Goal: Task Accomplishment & Management: Use online tool/utility

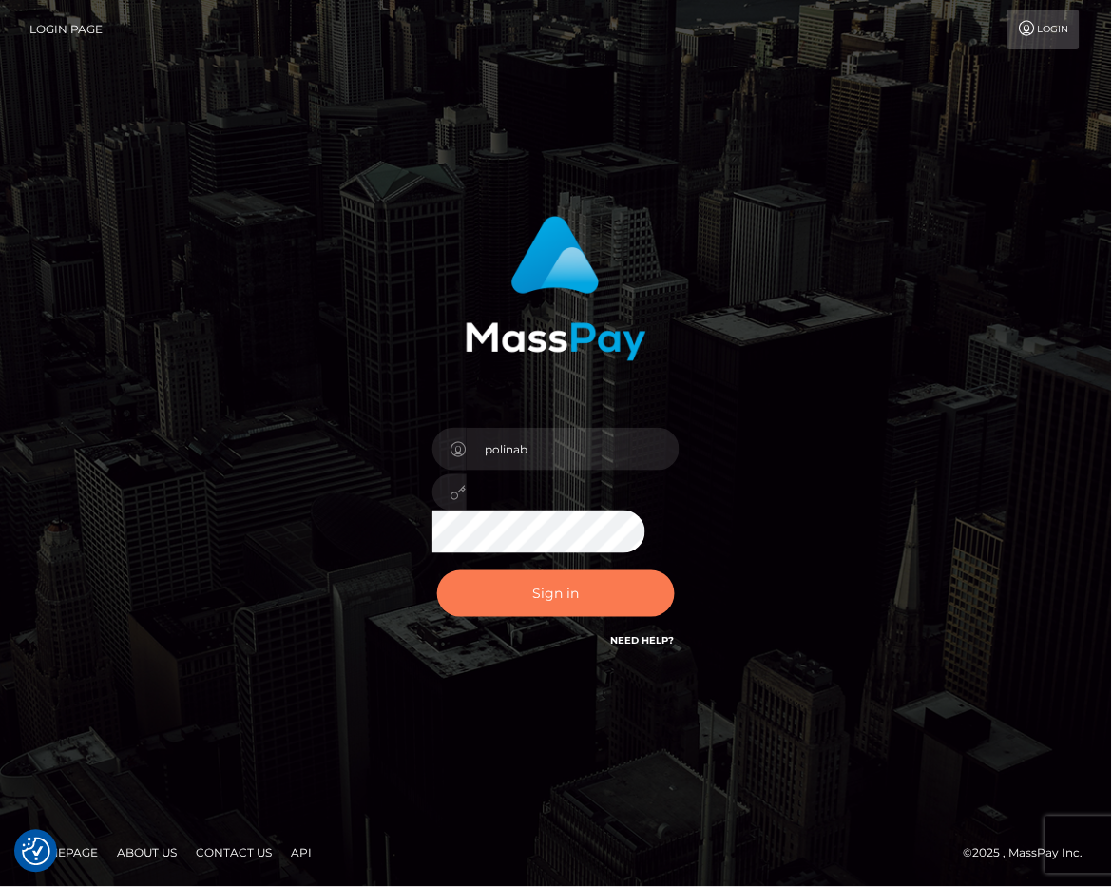
drag, startPoint x: 554, startPoint y: 601, endPoint x: 552, endPoint y: 530, distance: 70.3
click at [554, 601] on button "Sign in" at bounding box center [556, 593] width 238 height 47
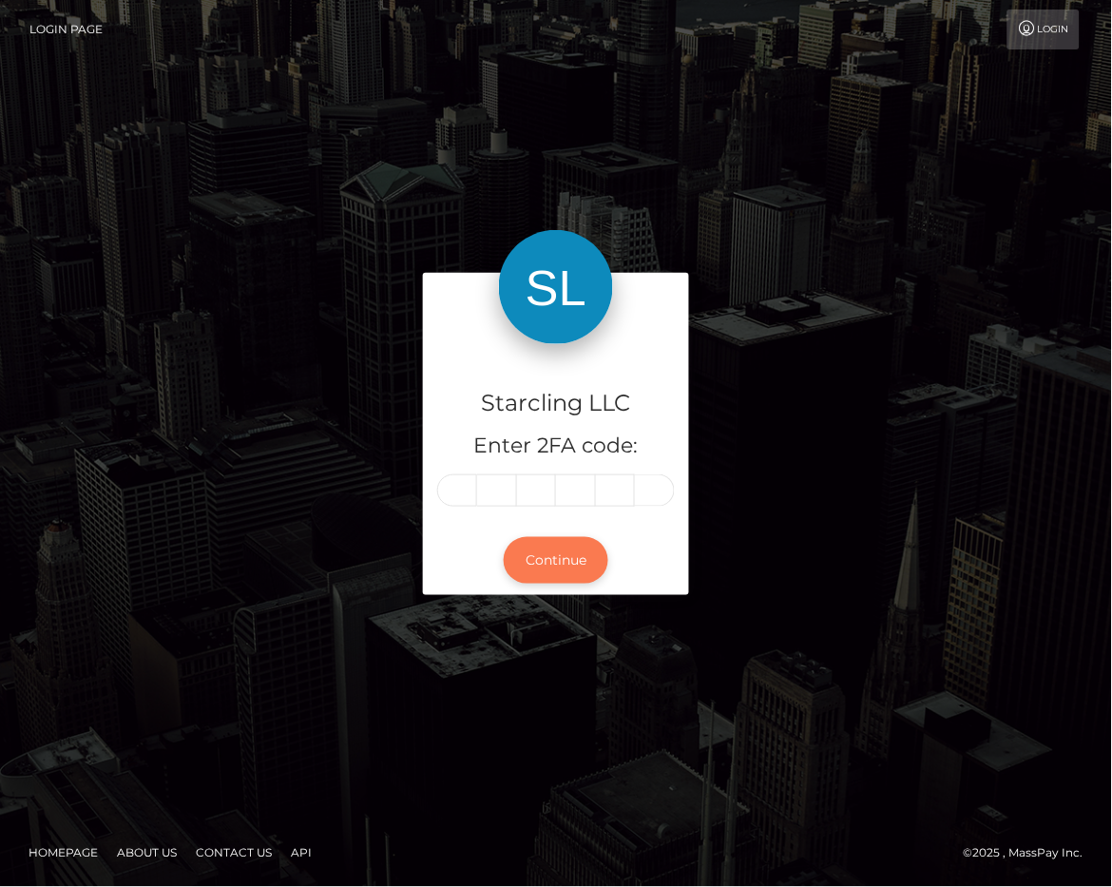
click at [534, 544] on button "Continue" at bounding box center [556, 560] width 105 height 47
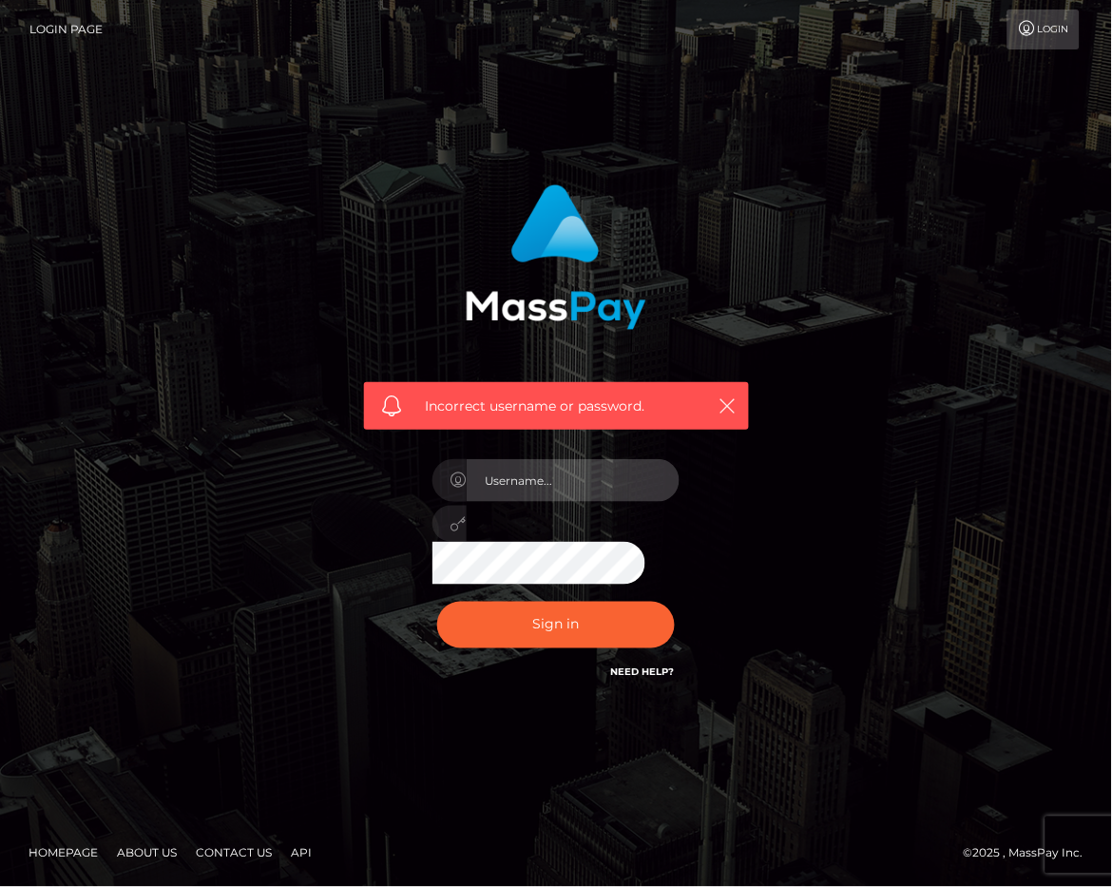
click at [621, 470] on input "text" at bounding box center [573, 480] width 213 height 43
type input "polinab"
click at [529, 582] on div "polinab" at bounding box center [556, 517] width 276 height 145
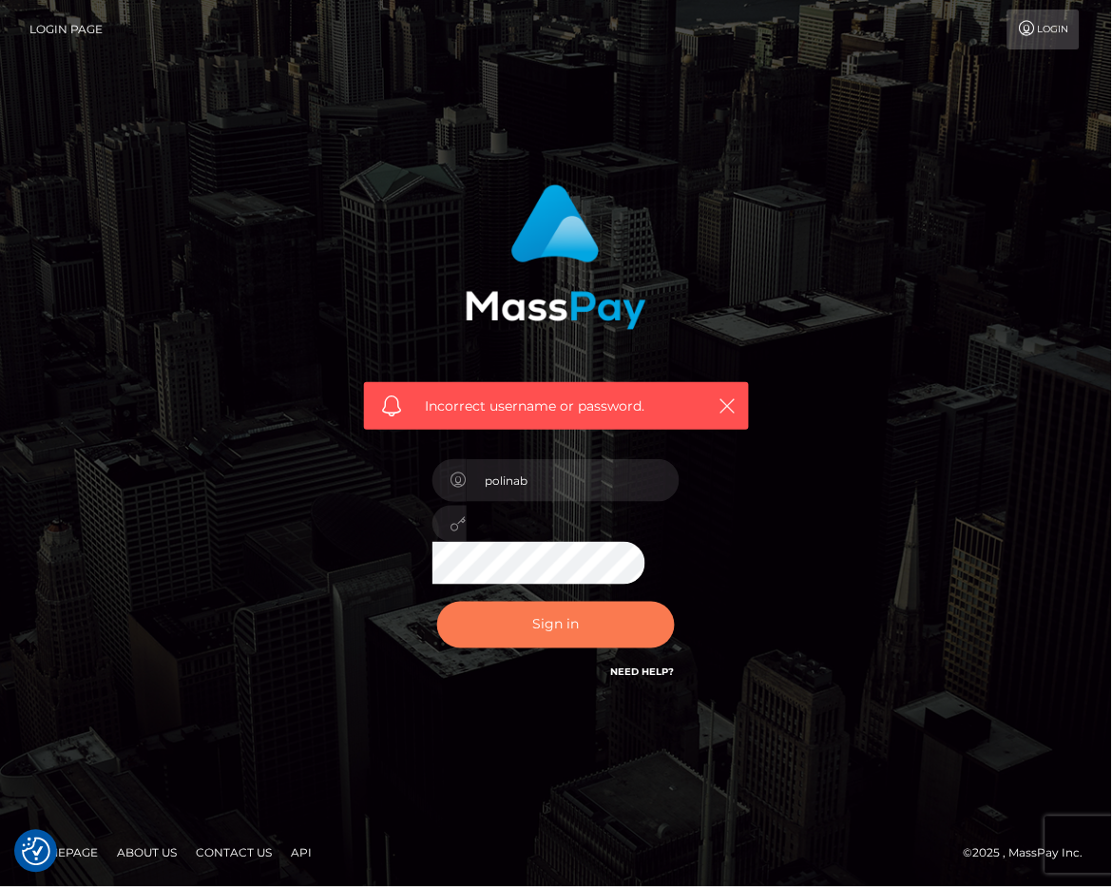
click at [532, 627] on button "Sign in" at bounding box center [556, 625] width 238 height 47
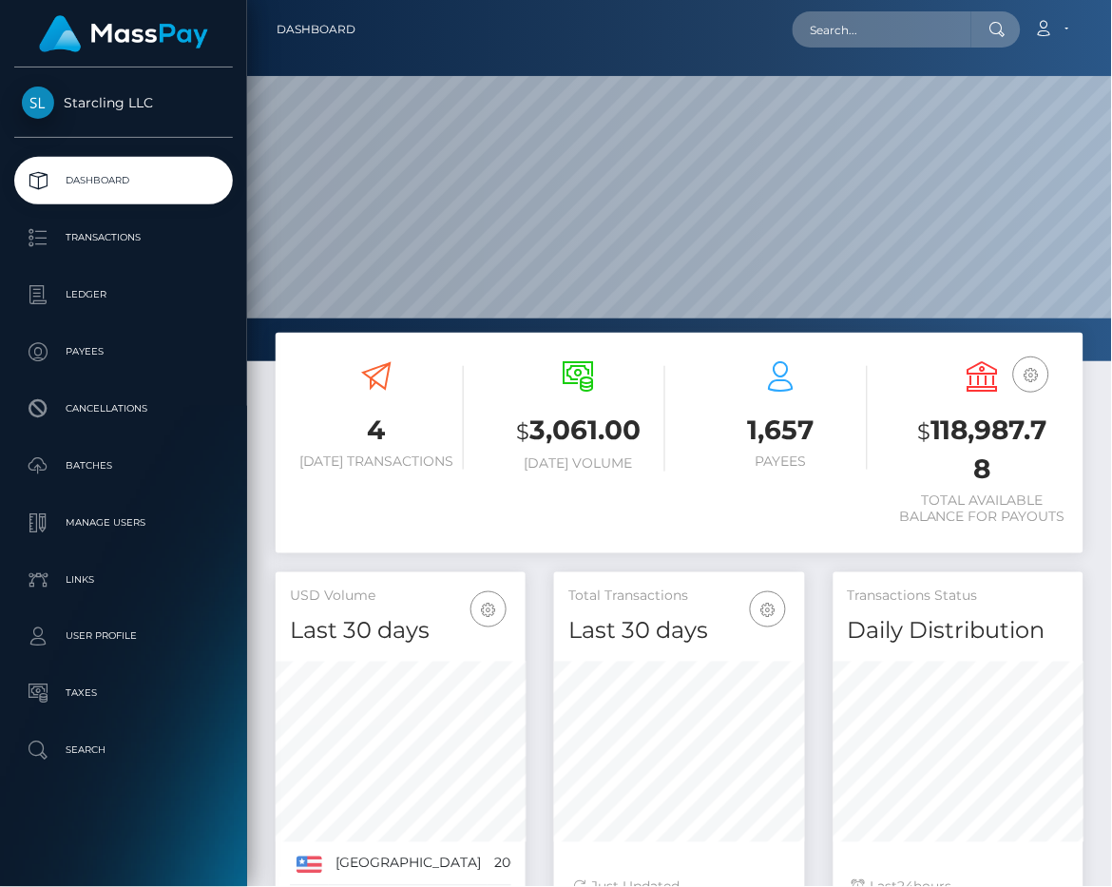
scroll to position [335, 250]
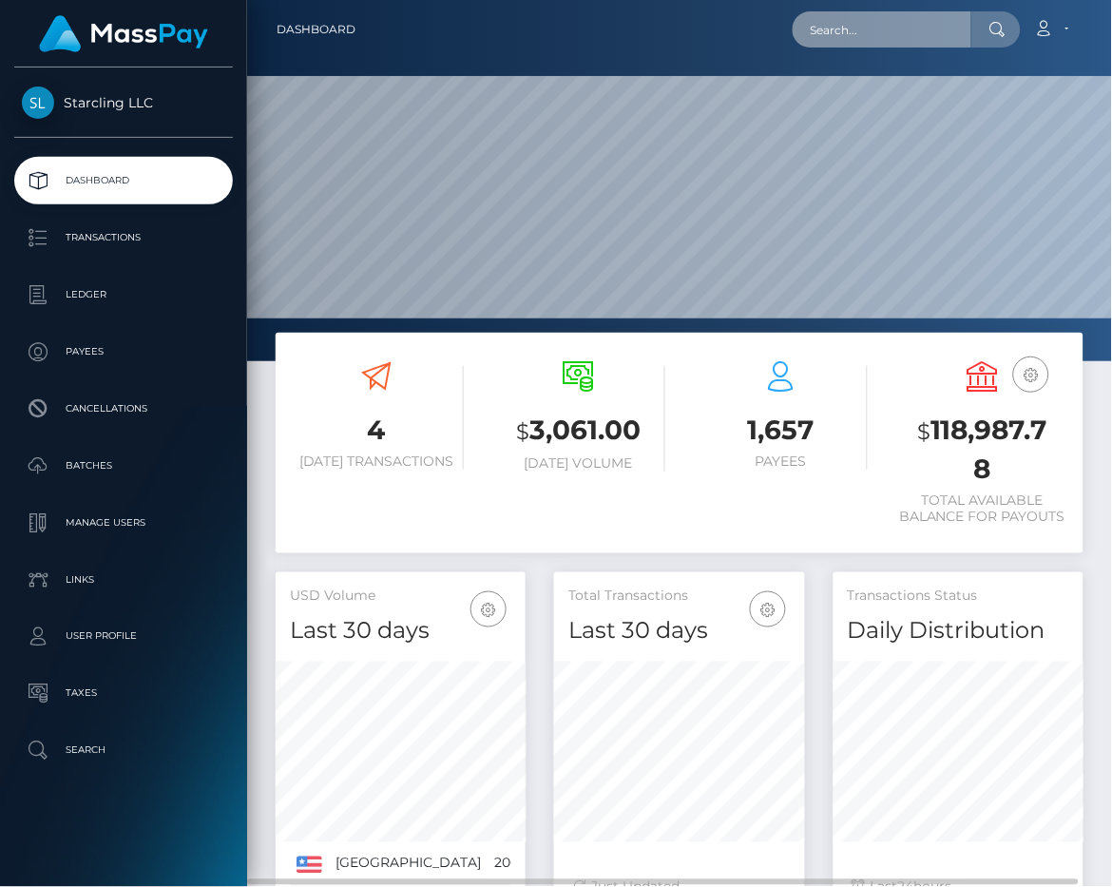
click at [878, 41] on input "text" at bounding box center [882, 29] width 179 height 36
click at [844, 25] on input "129559" at bounding box center [882, 29] width 179 height 36
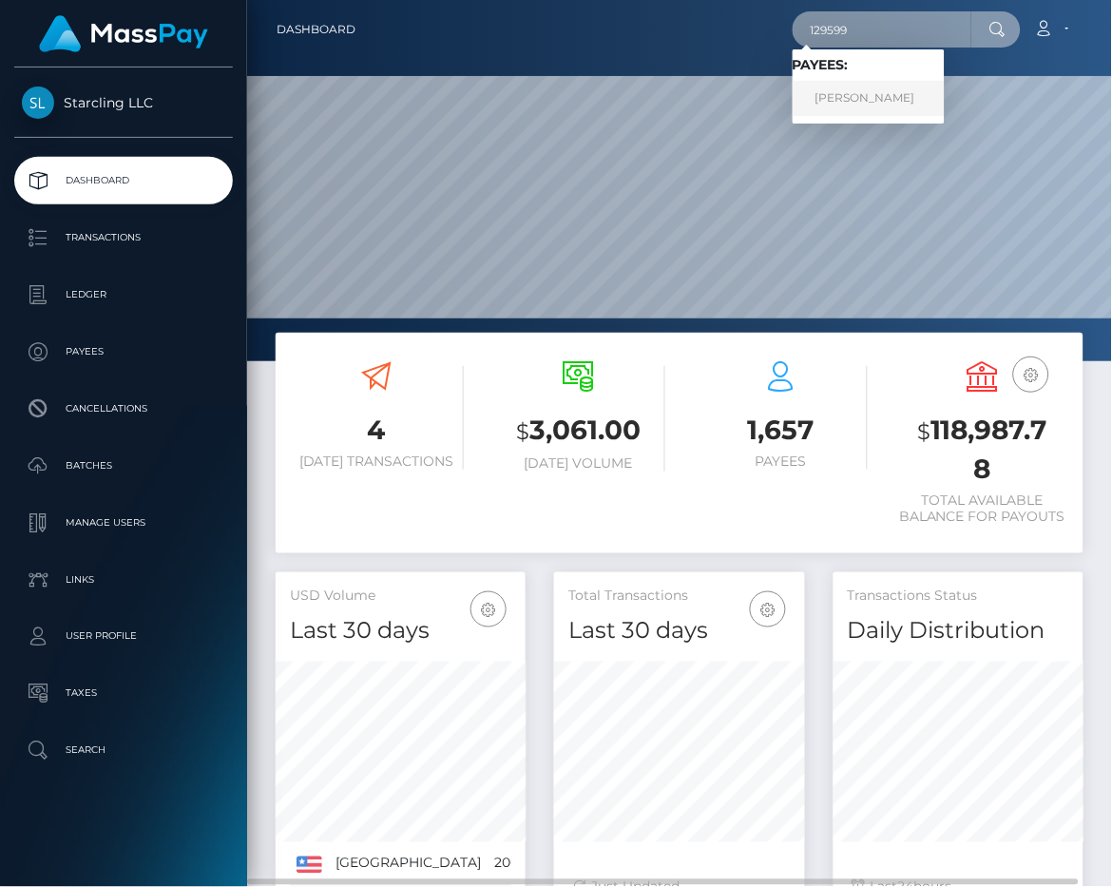
type input "129599"
click at [850, 105] on link "Abel Ruiz" at bounding box center [869, 98] width 152 height 35
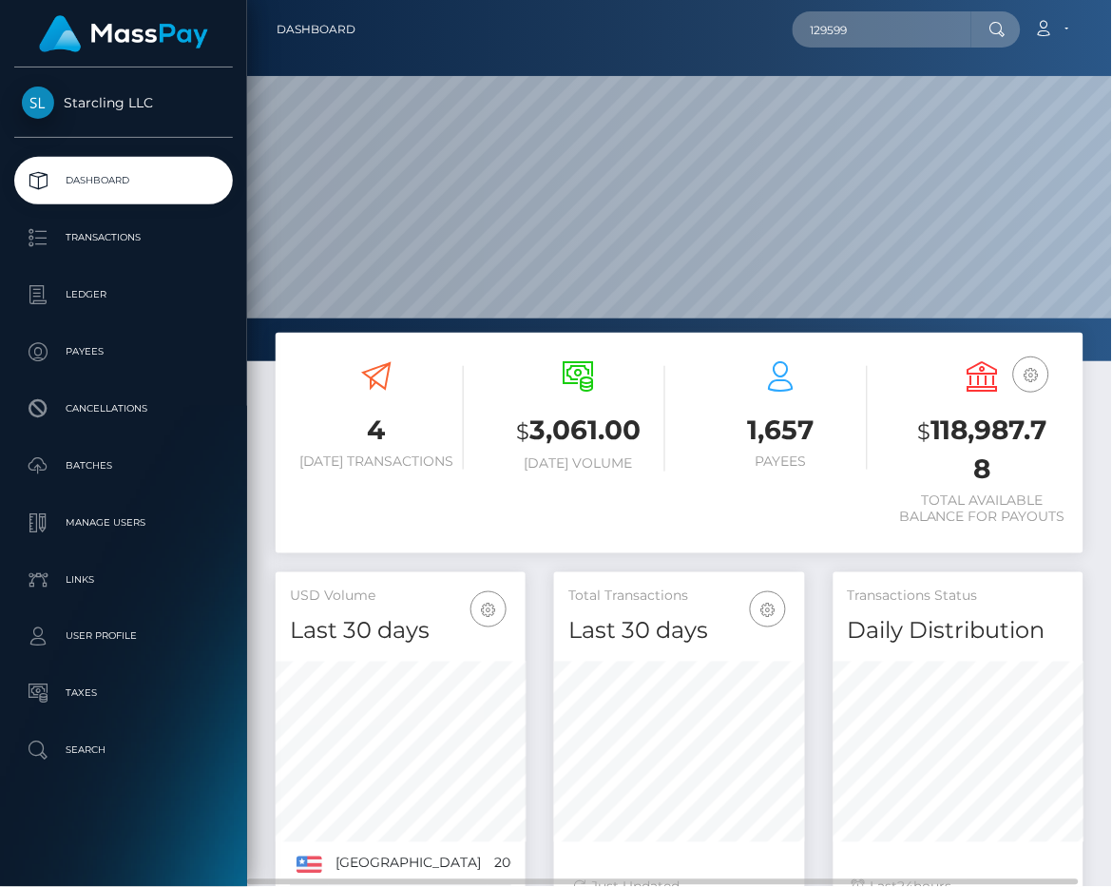
scroll to position [143, 0]
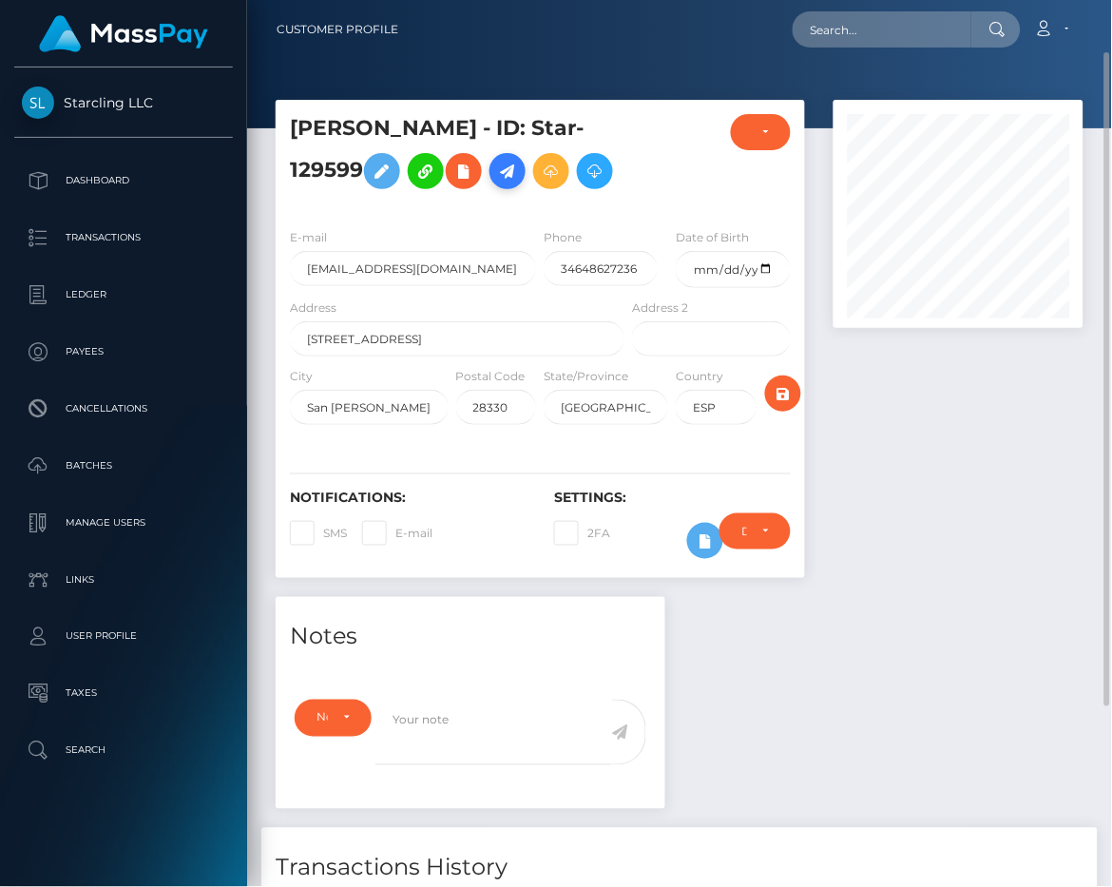
scroll to position [228, 250]
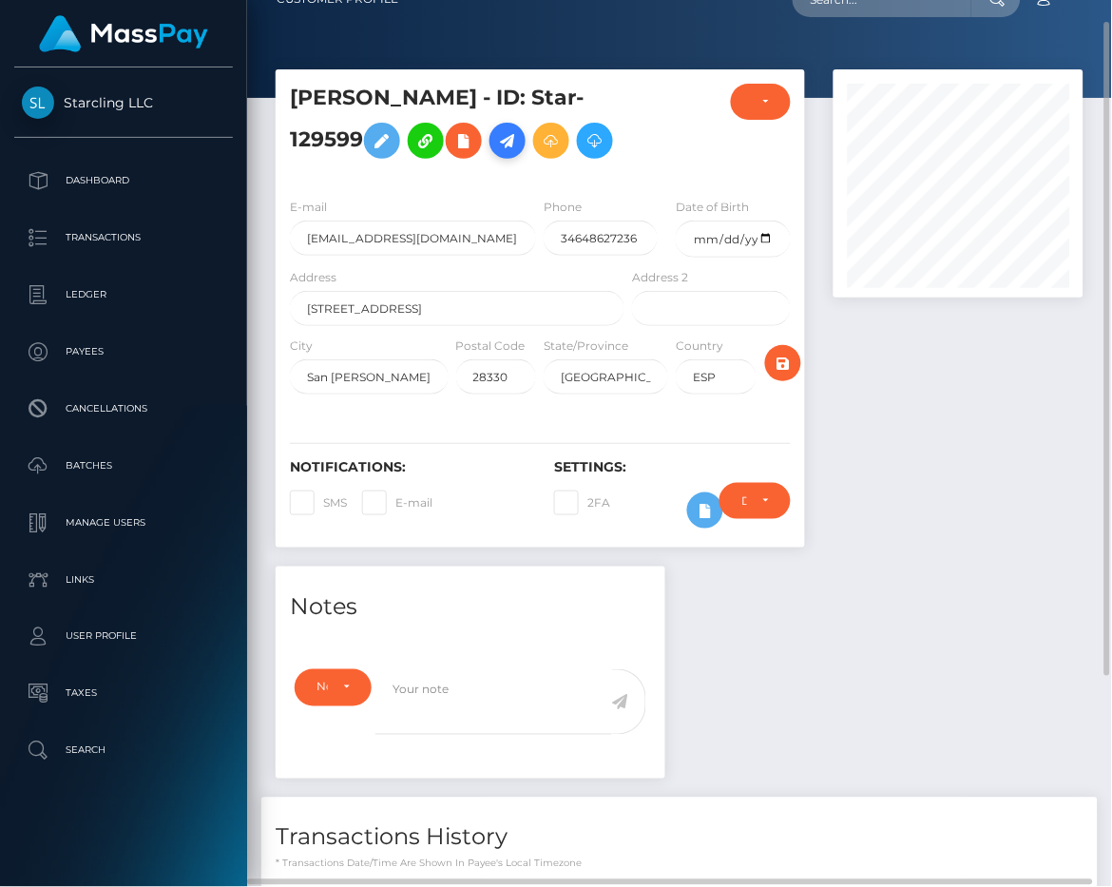
click at [496, 136] on icon at bounding box center [507, 141] width 23 height 24
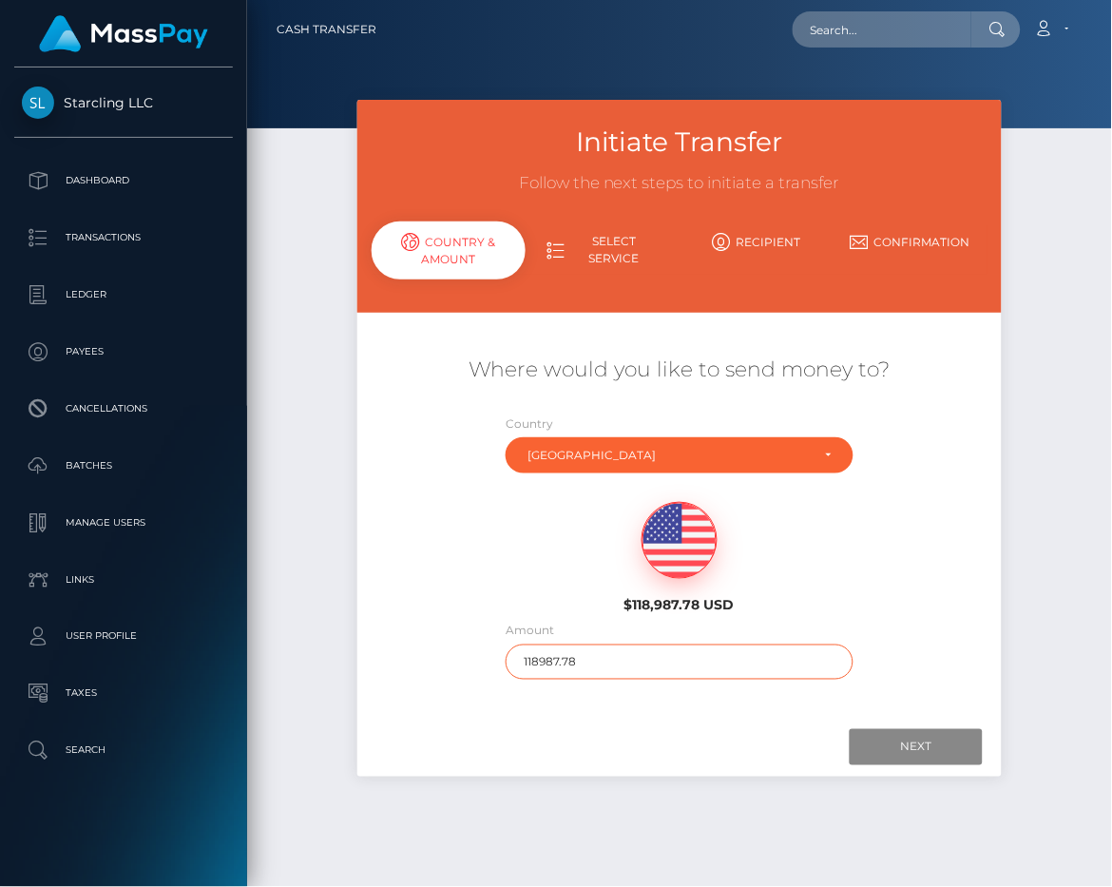
click at [650, 667] on input "118987.78" at bounding box center [680, 661] width 348 height 35
type input "150"
click at [654, 720] on div "Next Finish Previous" at bounding box center [679, 746] width 644 height 59
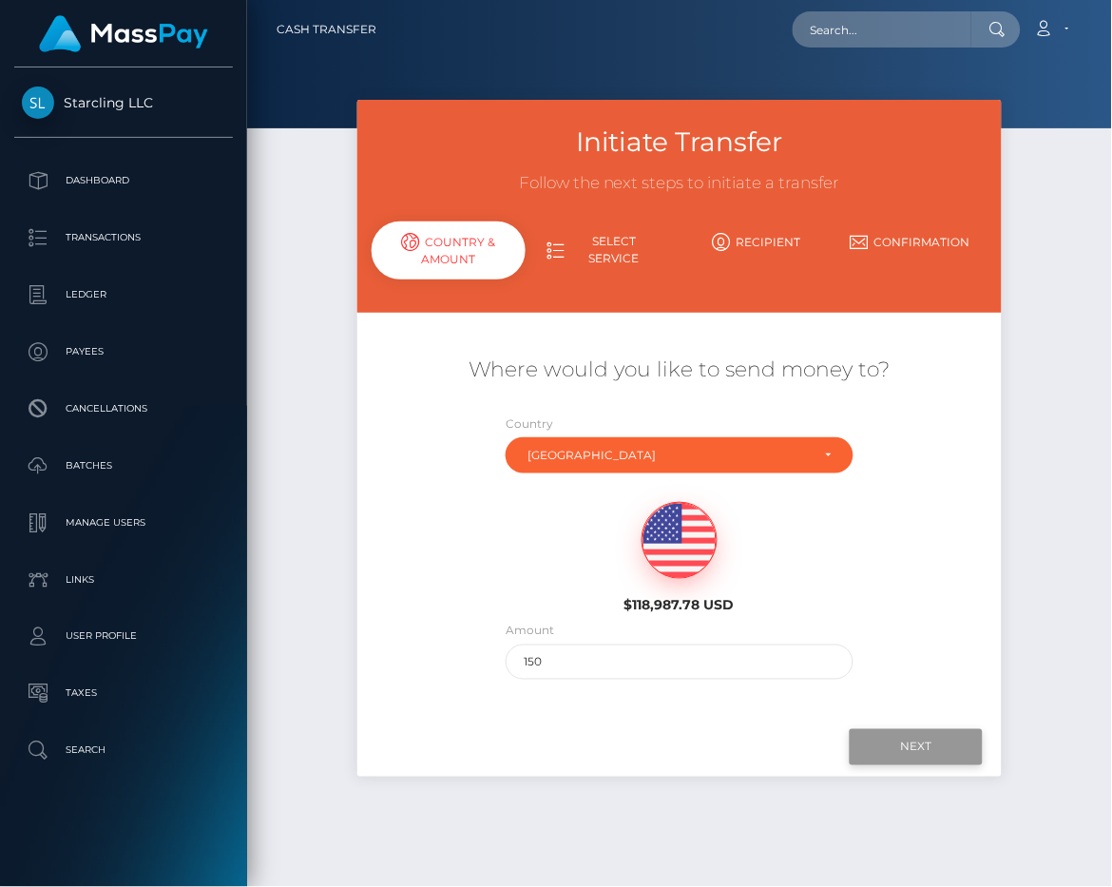
click at [903, 735] on input "Next" at bounding box center [916, 747] width 133 height 36
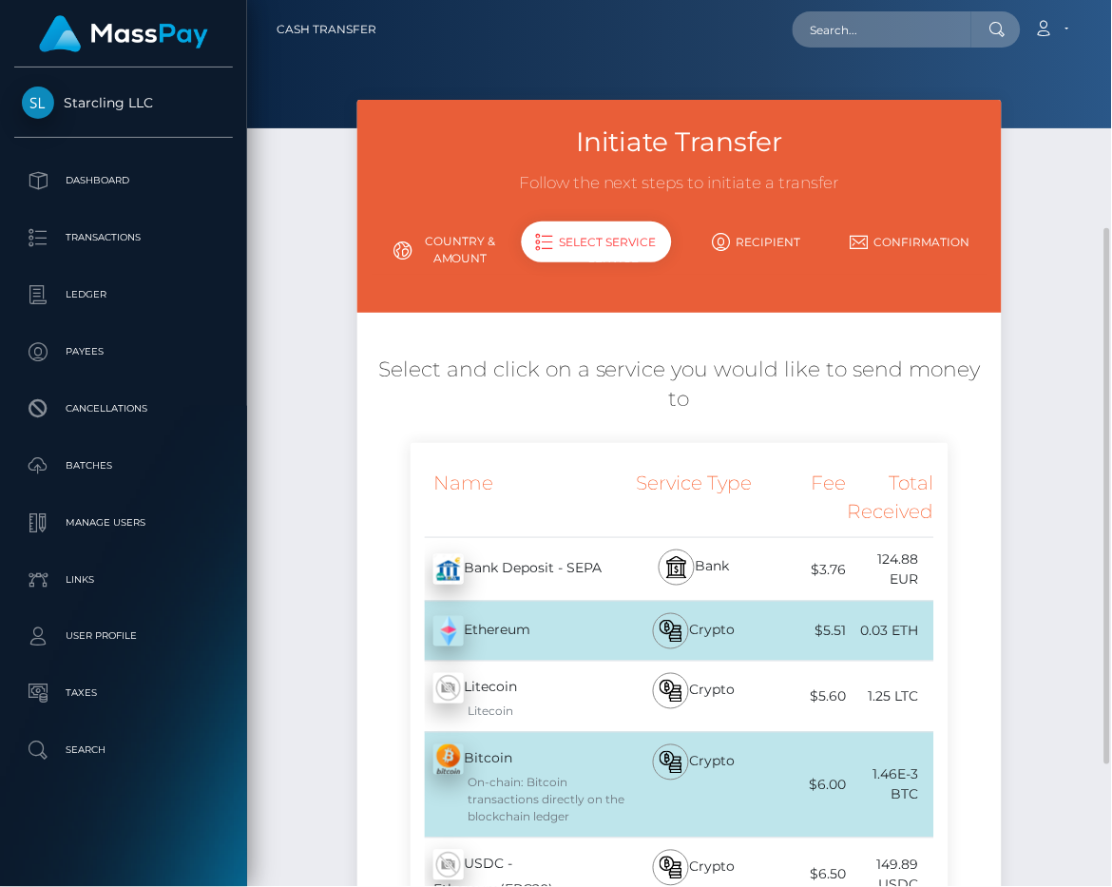
scroll to position [429, 0]
